Goal: Task Accomplishment & Management: Manage account settings

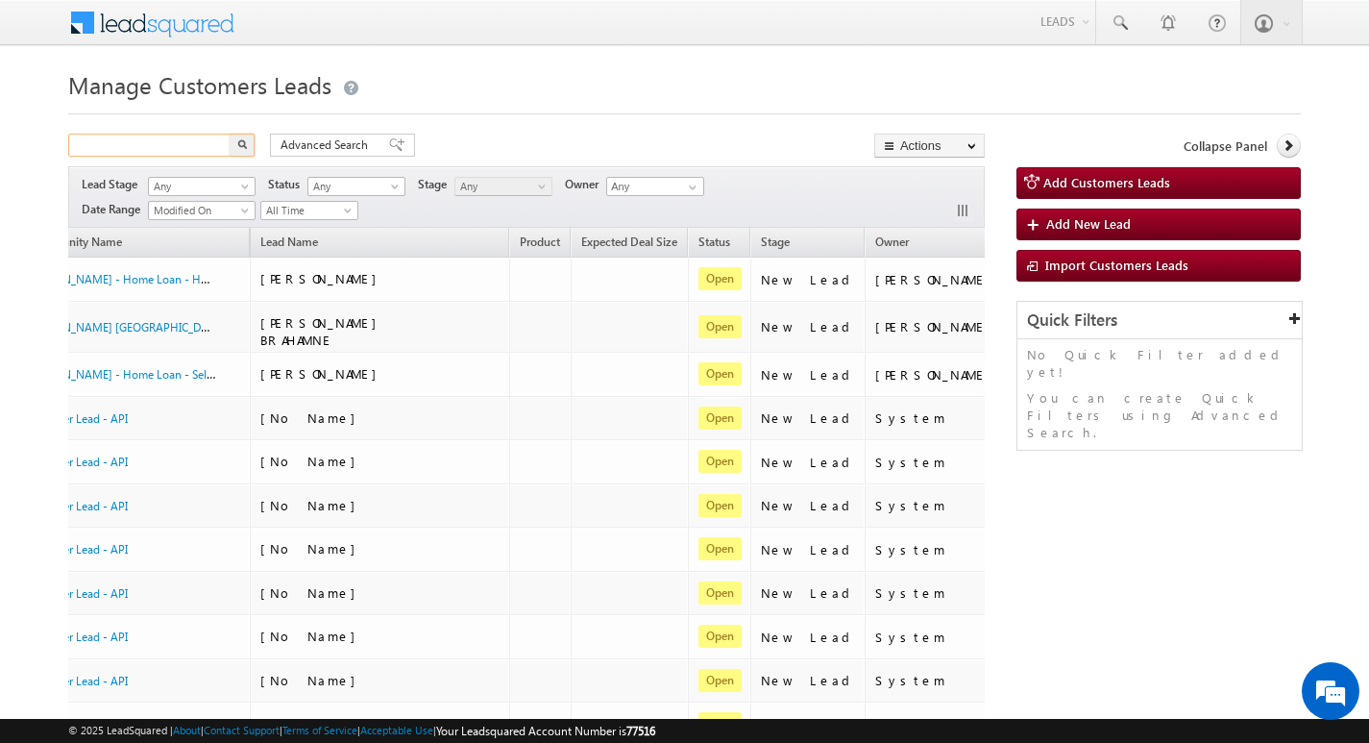
click at [188, 145] on input "text" at bounding box center [150, 145] width 164 height 23
paste input "815992"
type input "815992"
click at [230, 134] on button "button" at bounding box center [242, 145] width 25 height 23
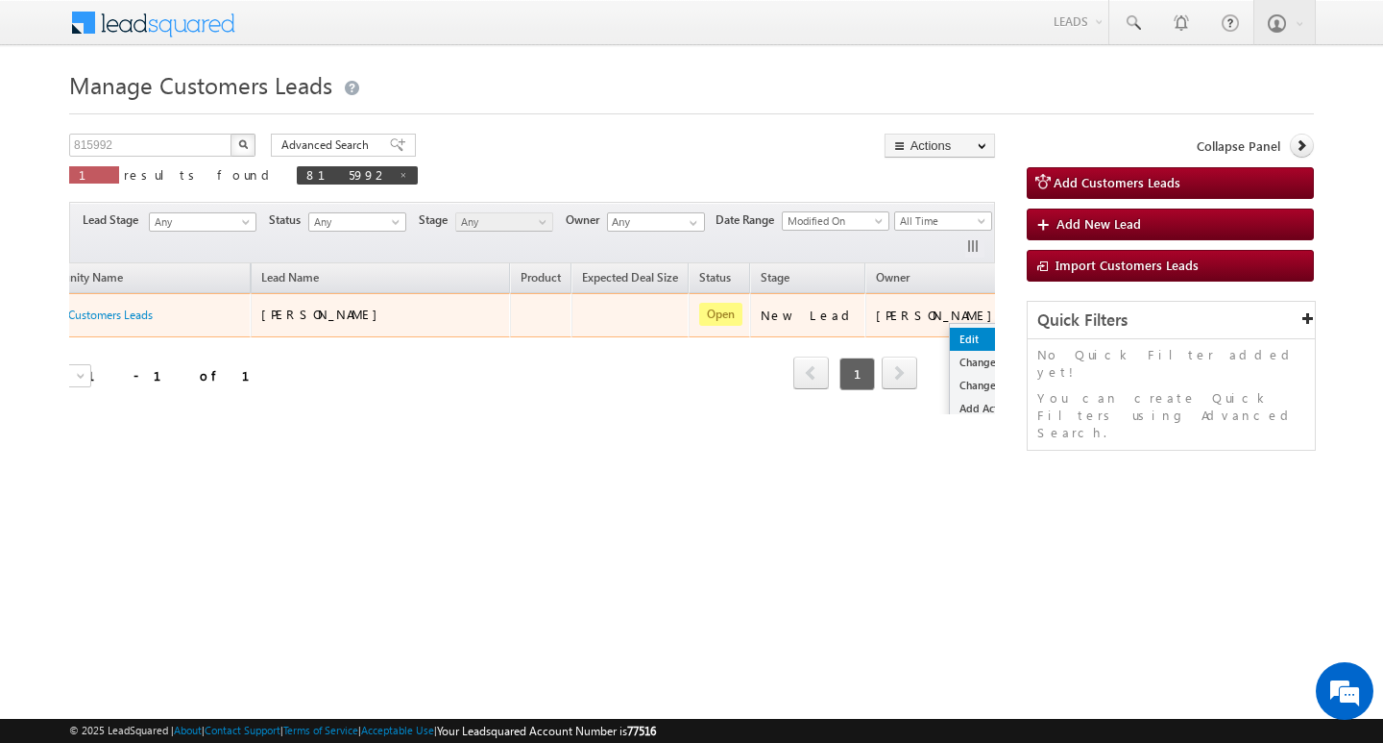
click at [950, 343] on link "Edit" at bounding box center [998, 339] width 96 height 23
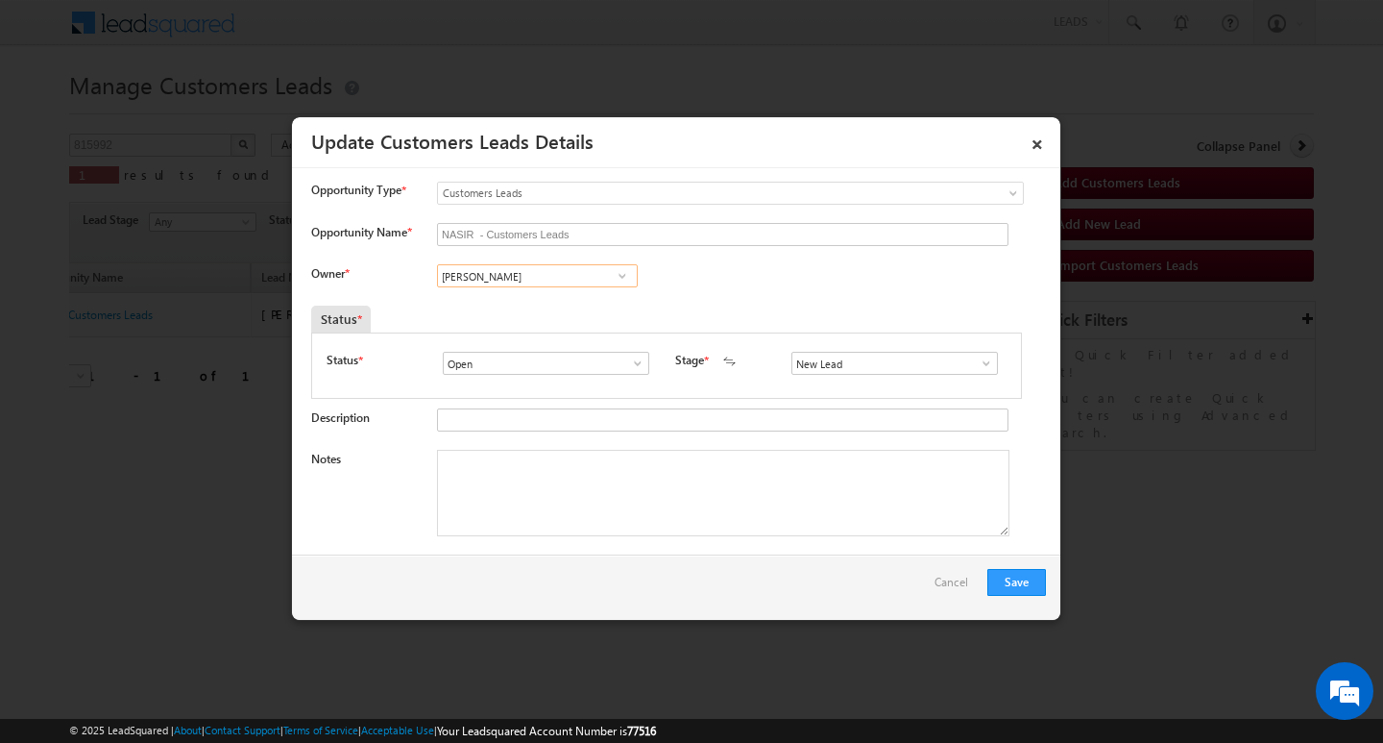
click at [545, 281] on input "[PERSON_NAME]" at bounding box center [537, 275] width 201 height 23
paste input "Narayan Bhuriya"
click at [550, 302] on link "Narayan Bhuriya narayan.bhuriya@sgrlimited.in" at bounding box center [537, 305] width 201 height 37
type input "Narayan Bhuriya"
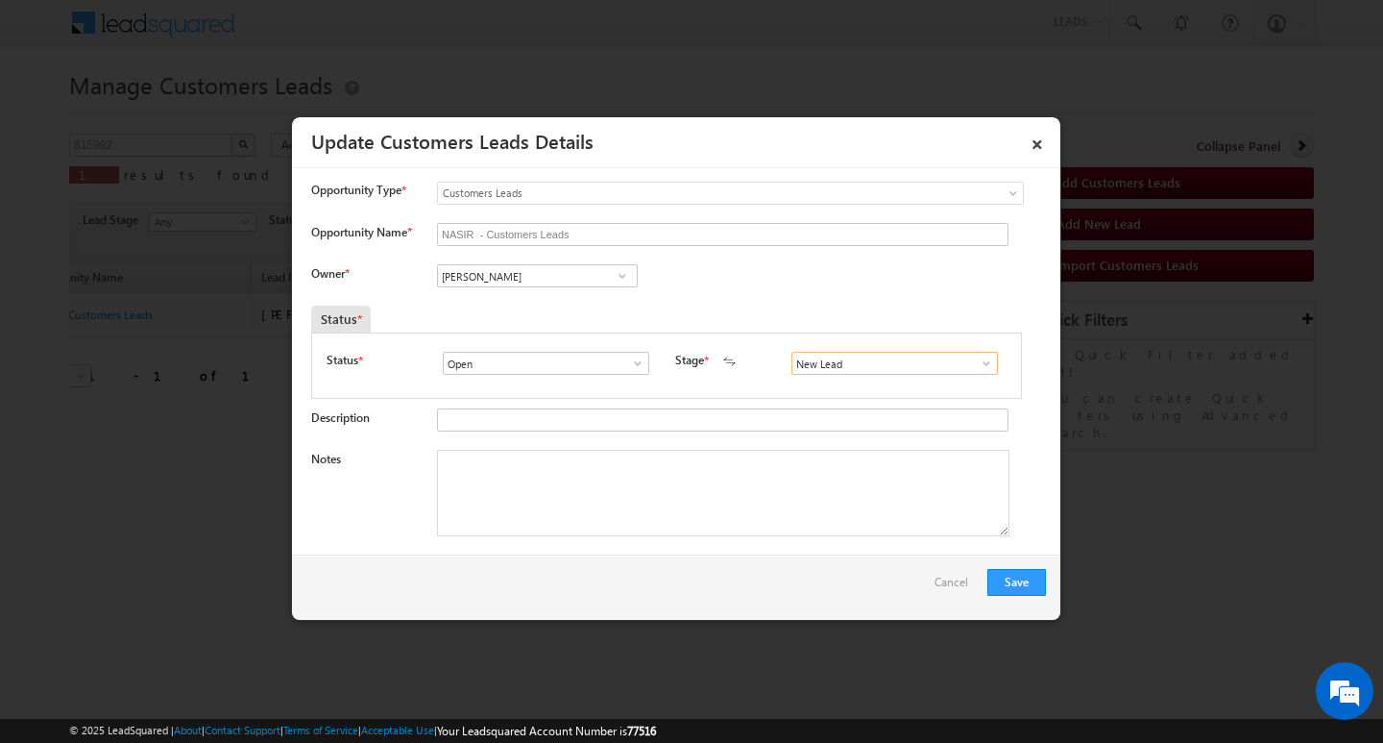
click at [832, 366] on input "New Lead" at bounding box center [895, 363] width 207 height 23
click at [823, 393] on ul "Sales Marked Sale Marked" at bounding box center [895, 395] width 206 height 41
click at [823, 393] on link "Sales Marked" at bounding box center [895, 386] width 206 height 22
type input "Sales Marked"
click at [624, 485] on textarea "Notes" at bounding box center [723, 493] width 573 height 86
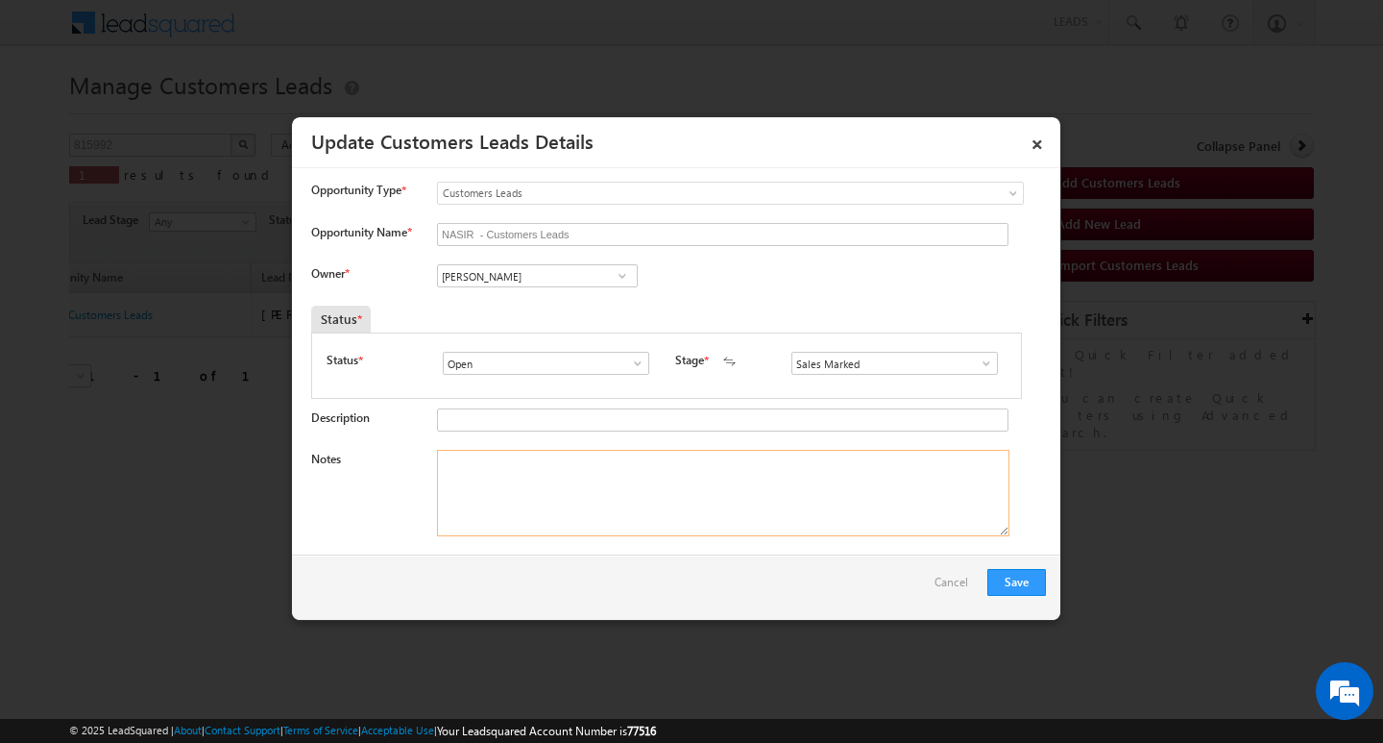
paste textarea "Nasir Khan / Customer want to purchase new property required 7 lakh customer is…"
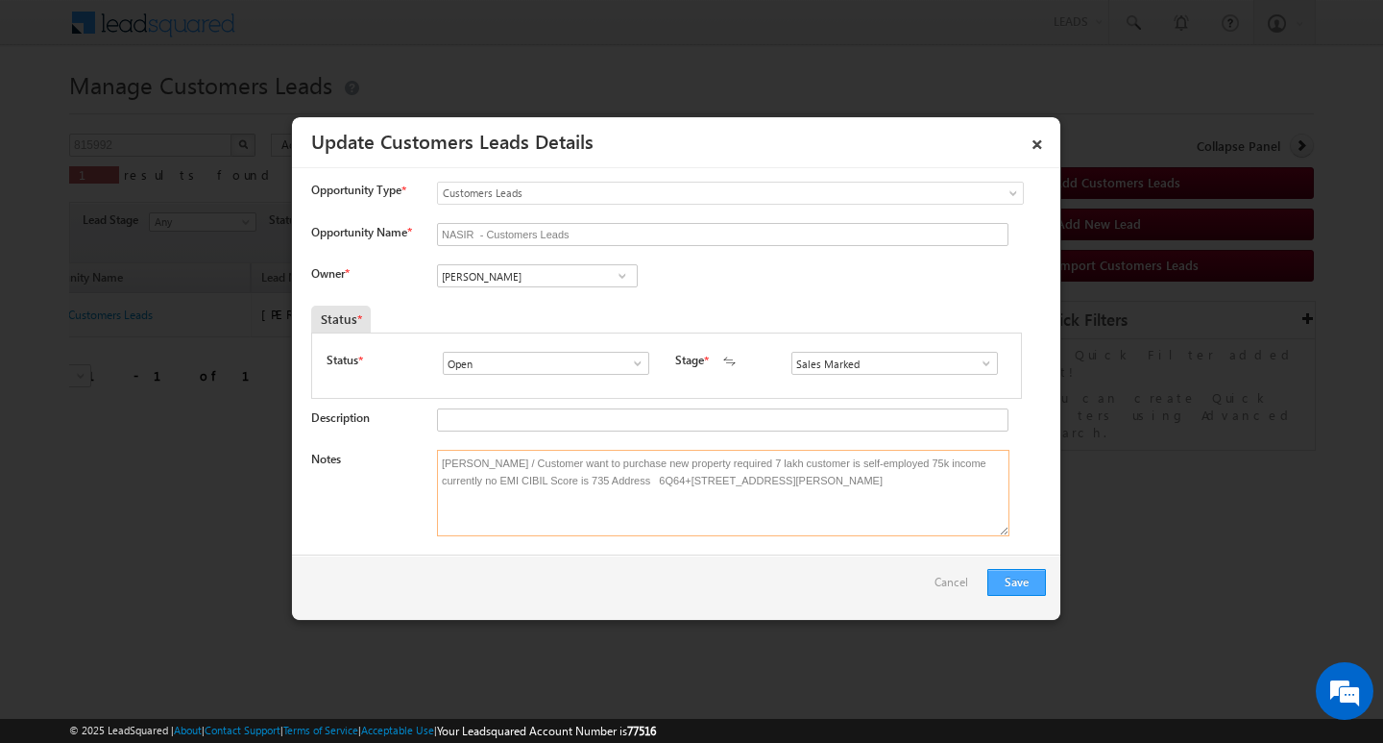
type textarea "Nasir Khan / Customer want to purchase new property required 7 lakh customer is…"
click at [1028, 583] on button "Save" at bounding box center [1017, 582] width 59 height 27
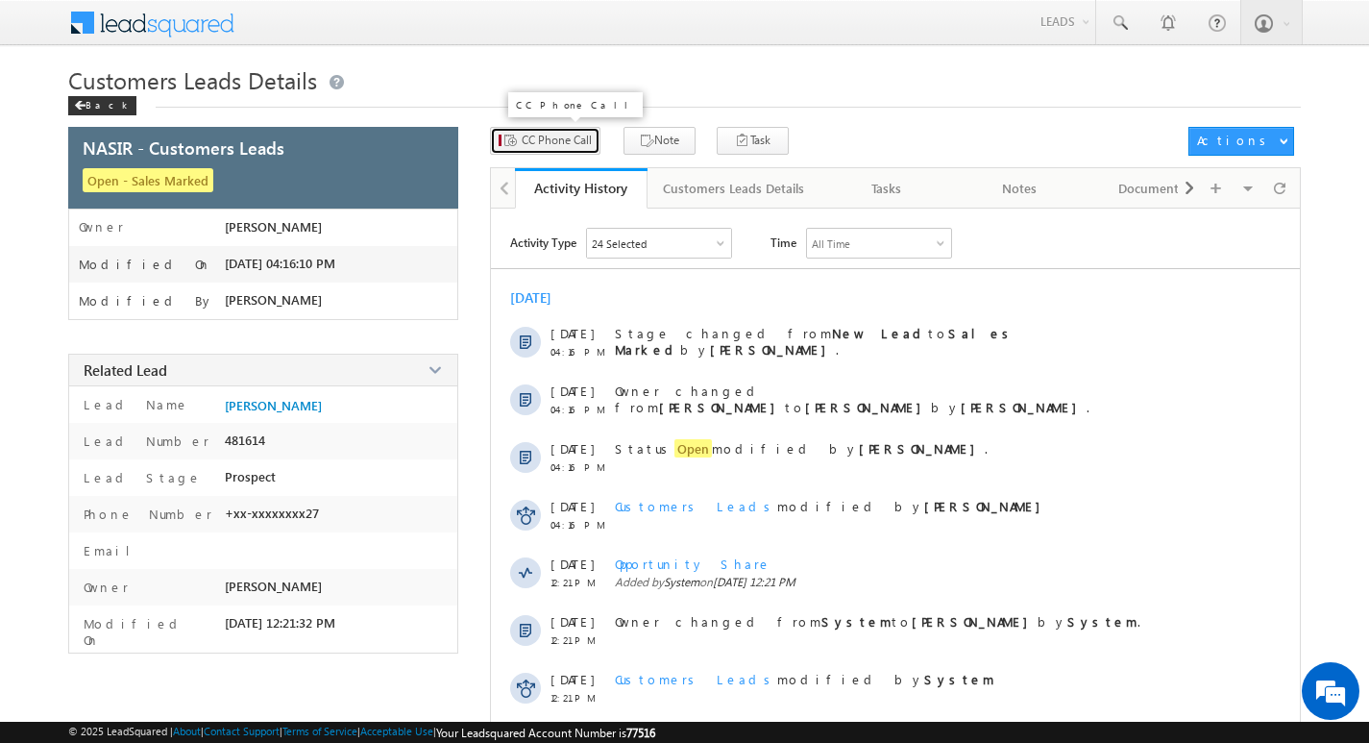
click at [563, 148] on span "CC Phone Call" at bounding box center [557, 140] width 70 height 17
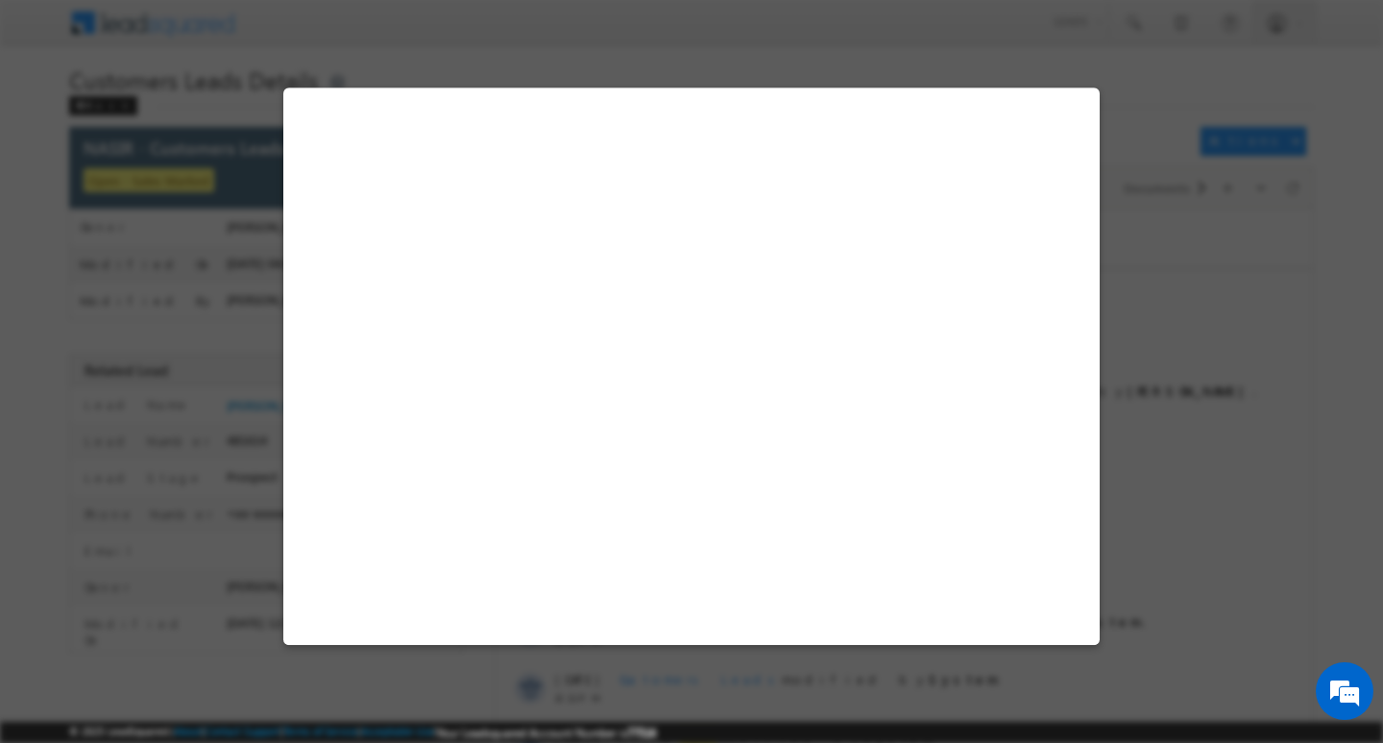
select select "Dhar"
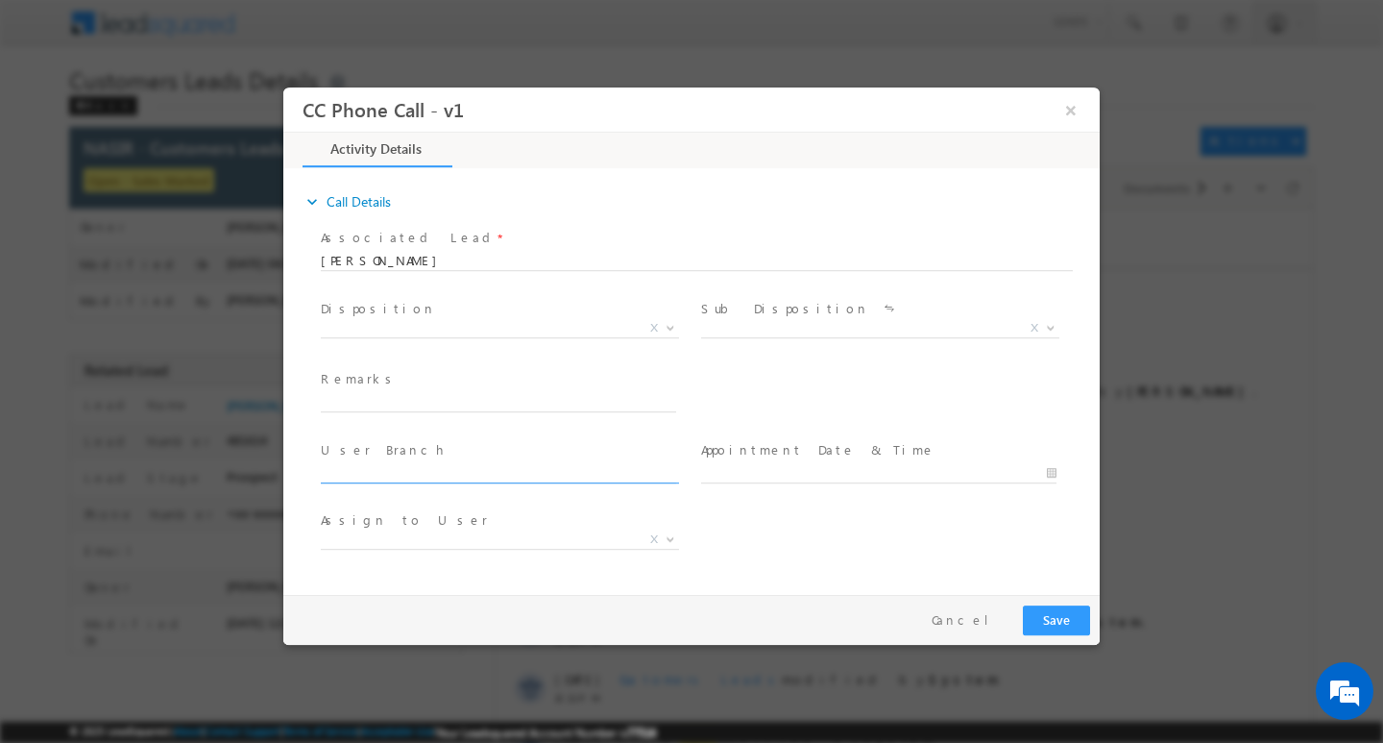
click at [664, 480] on span at bounding box center [507, 472] width 373 height 21
click at [516, 324] on span "X" at bounding box center [500, 327] width 358 height 19
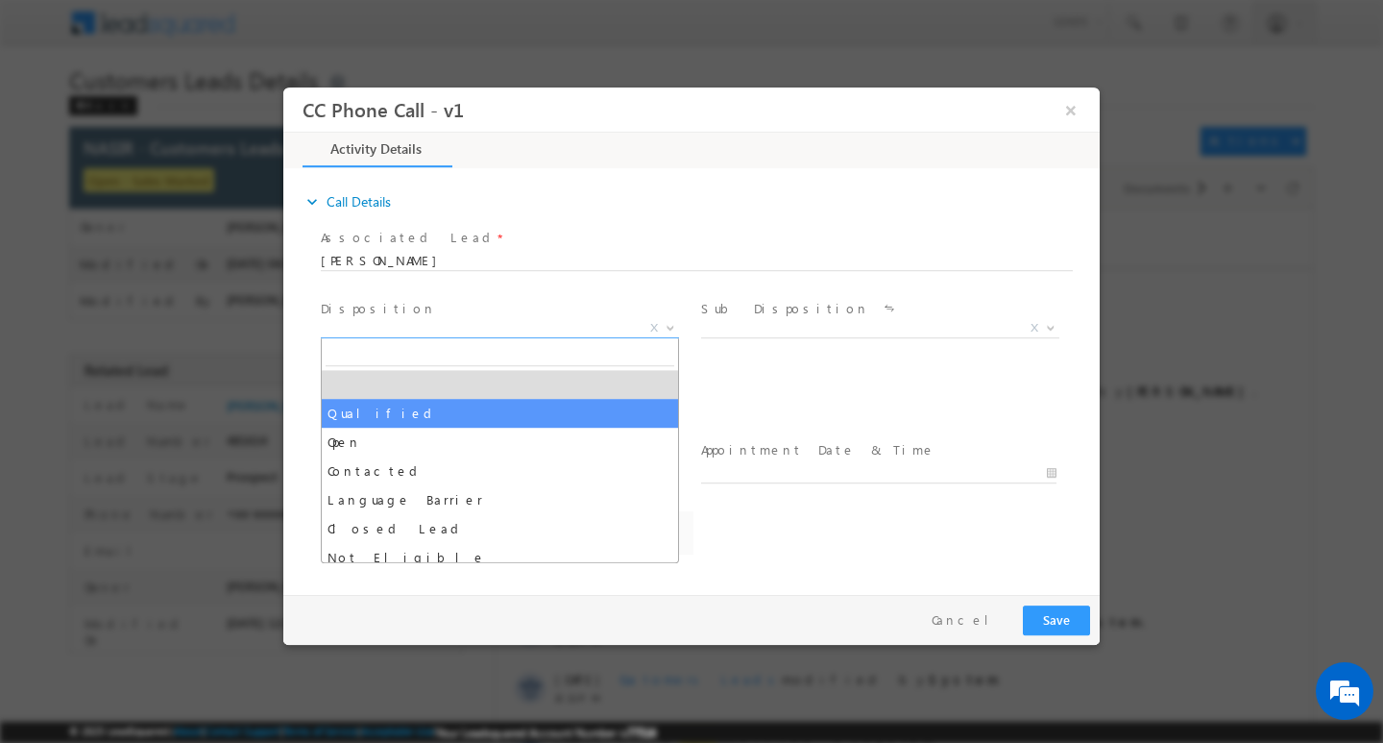
select select "Qualified"
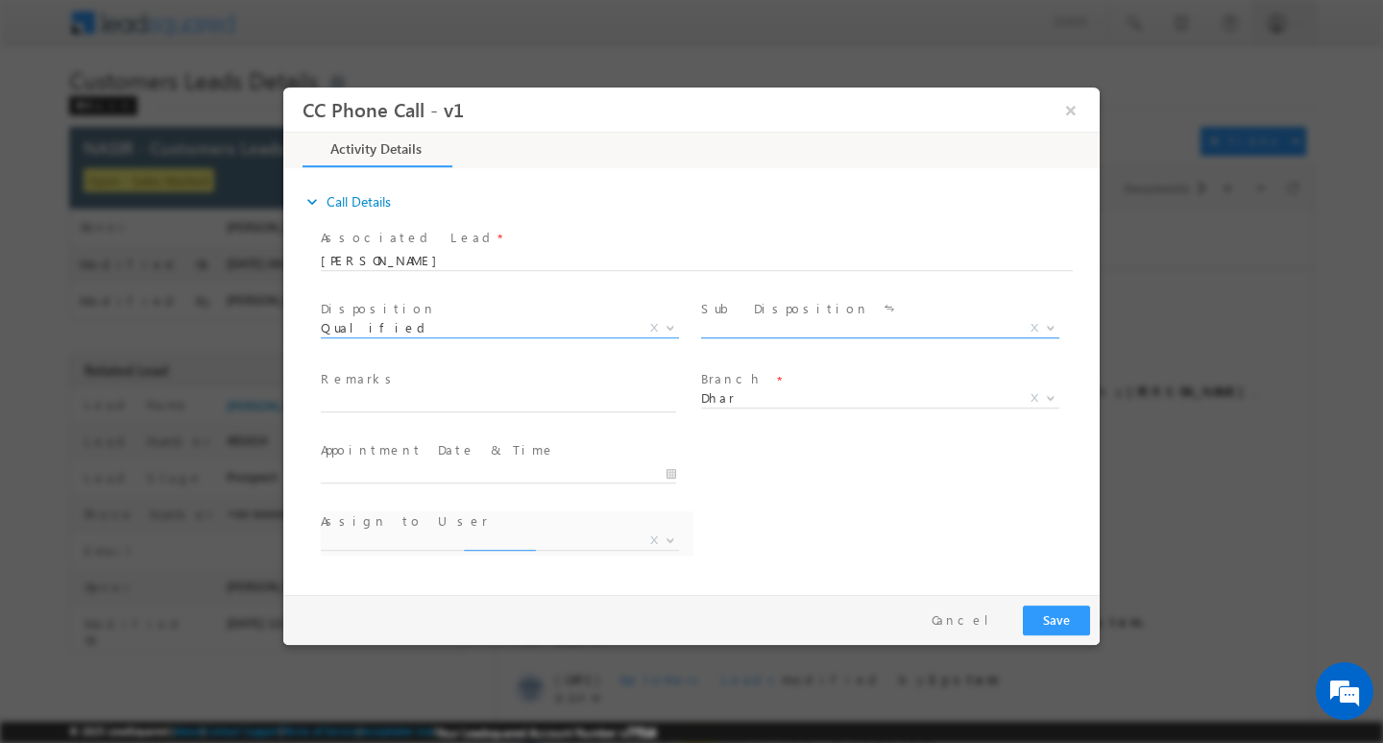
click at [818, 325] on span "X" at bounding box center [880, 327] width 358 height 19
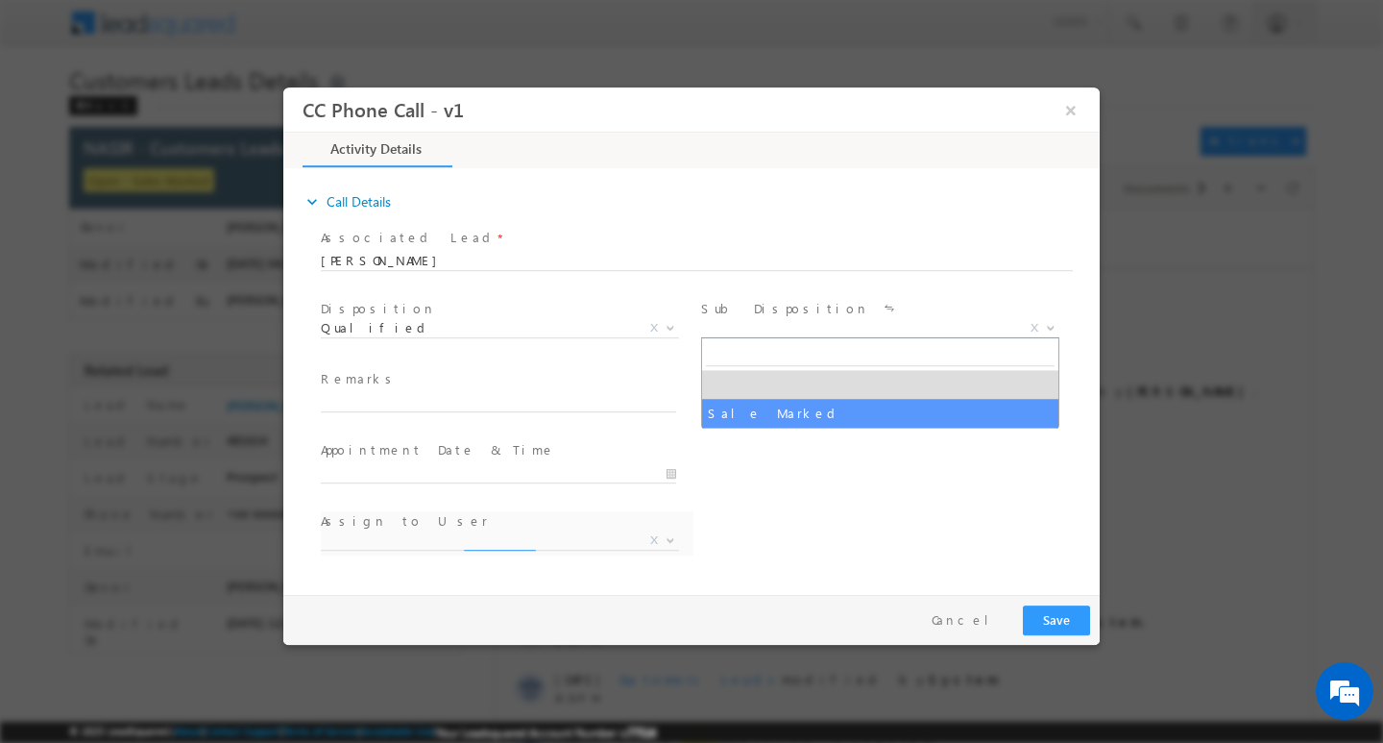
select select "Sale Marked"
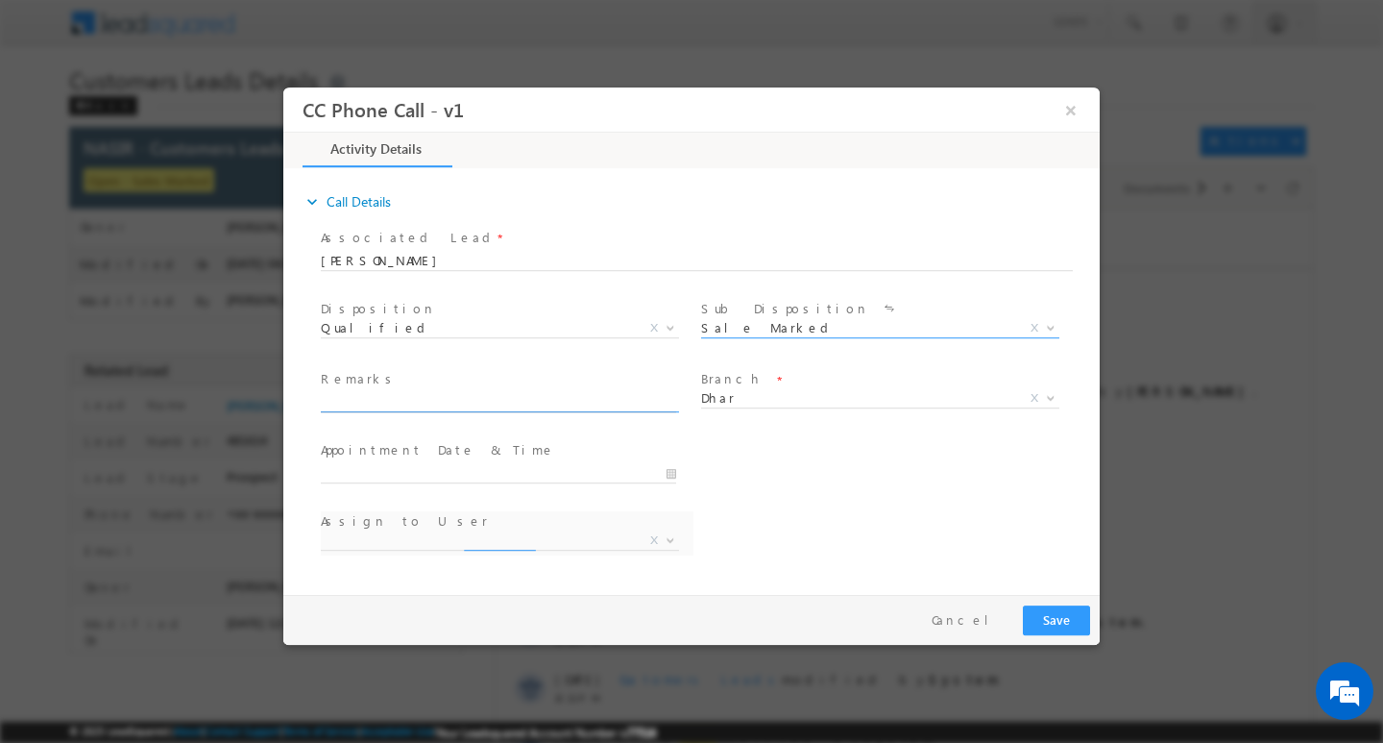
click at [604, 394] on input "text" at bounding box center [498, 401] width 355 height 19
paste input "Nasir Khan / Customer want to purchase new property required 7 lakh customer is…"
type input "Nasir Khan / Customer want to purchase new property required 7 lakh customer is…"
select select "krishna.kumar@sgrlimited.in"
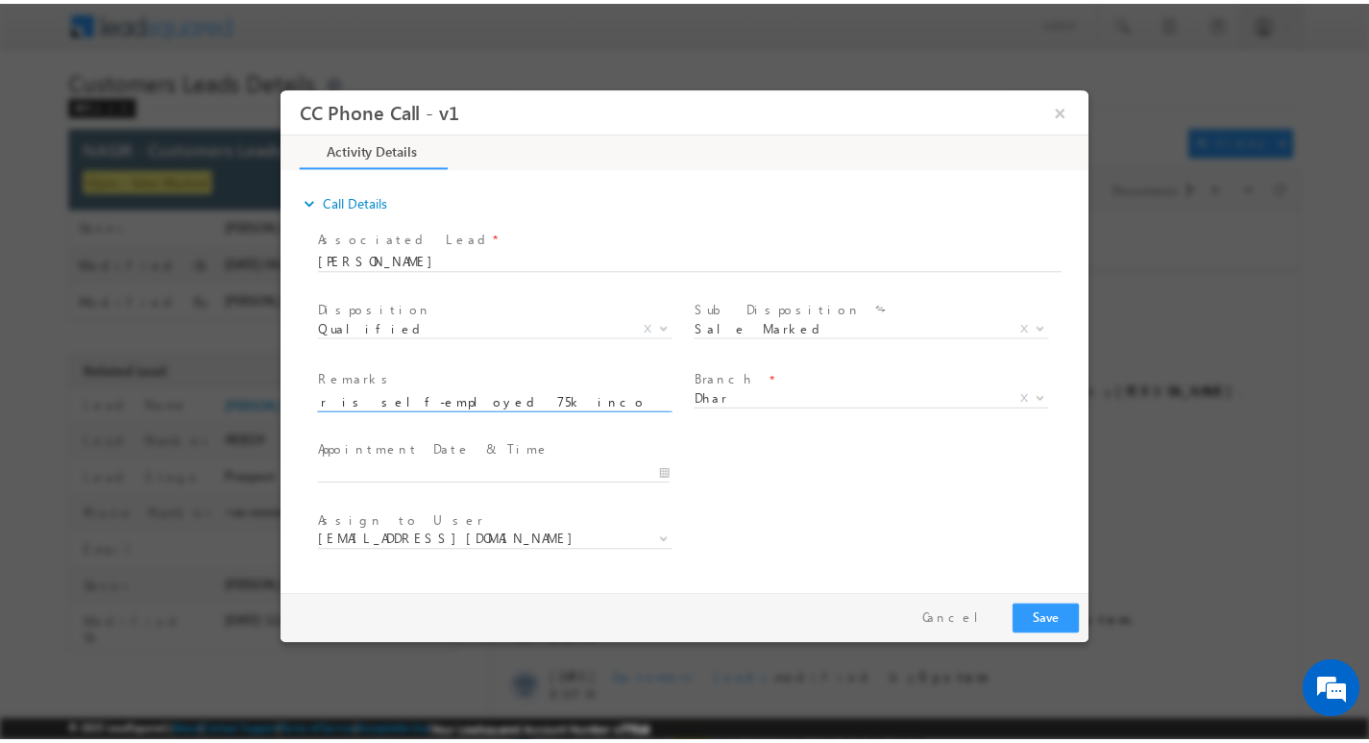
scroll to position [0, 0]
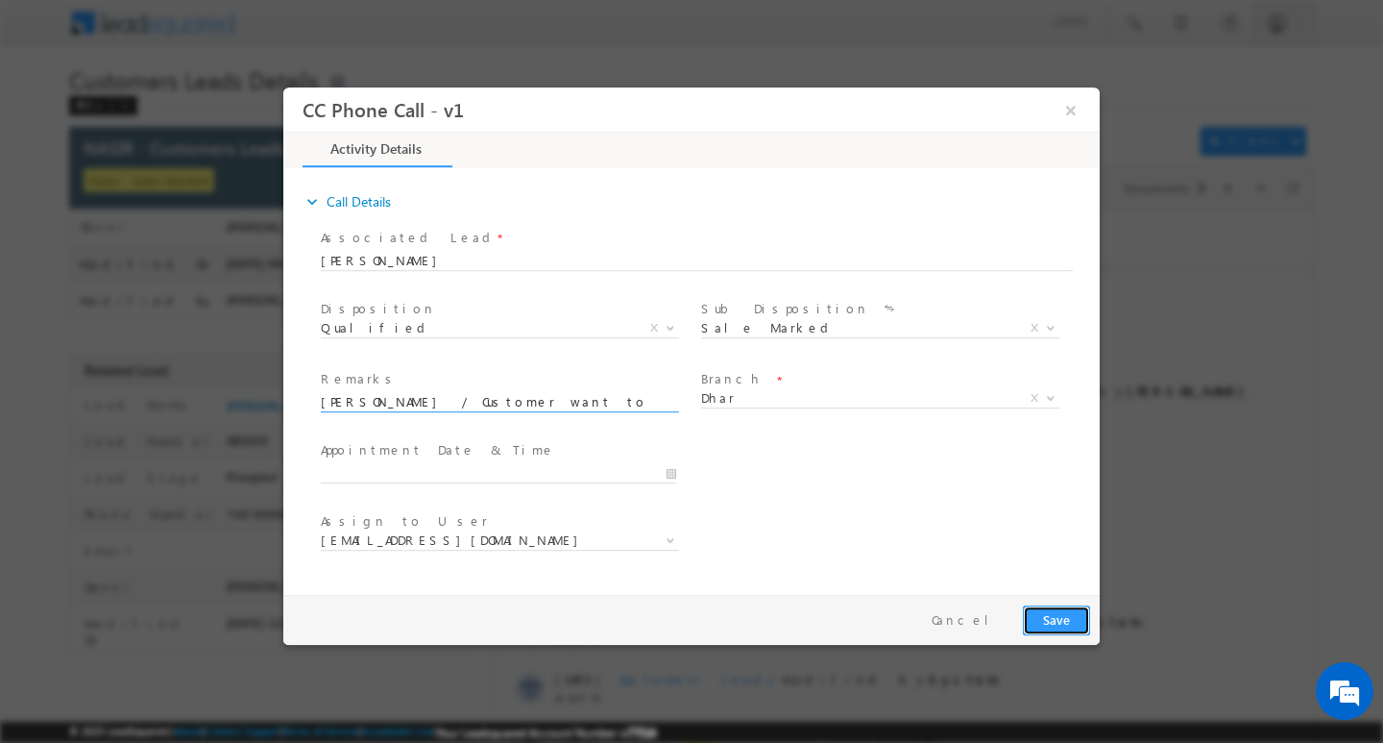
click at [1040, 616] on button "Save" at bounding box center [1056, 619] width 67 height 30
